Goal: Task Accomplishment & Management: Complete application form

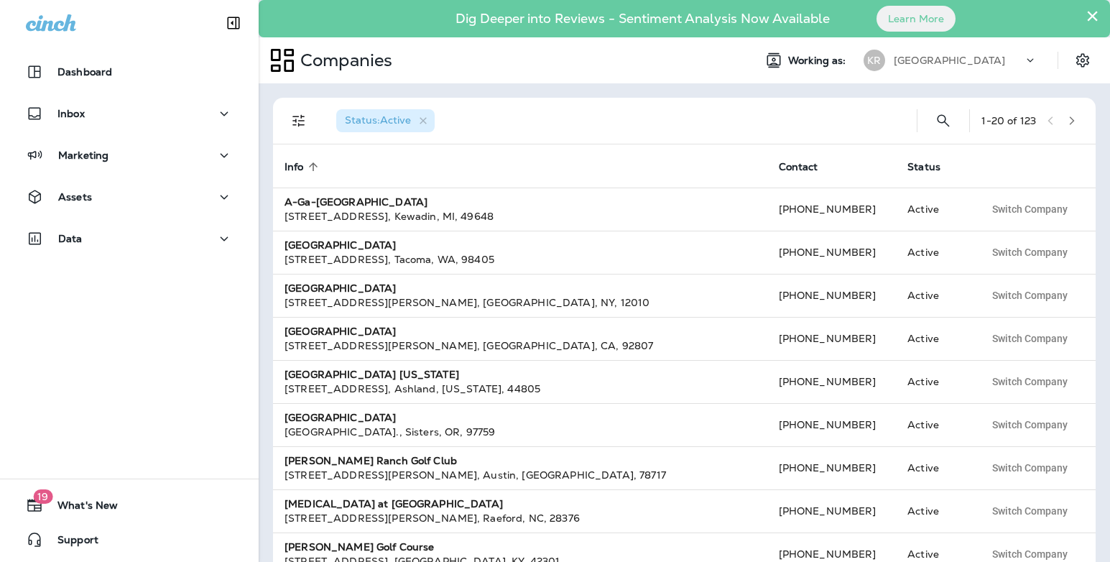
click at [969, 60] on p "[GEOGRAPHIC_DATA]" at bounding box center [949, 60] width 111 height 11
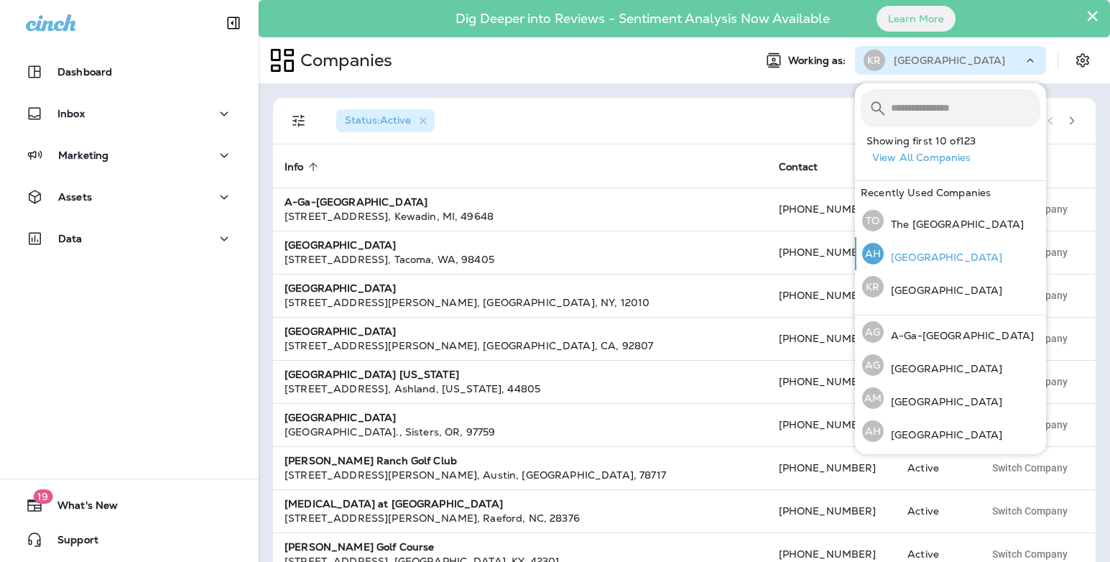
click at [945, 261] on p "[GEOGRAPHIC_DATA]" at bounding box center [943, 256] width 119 height 11
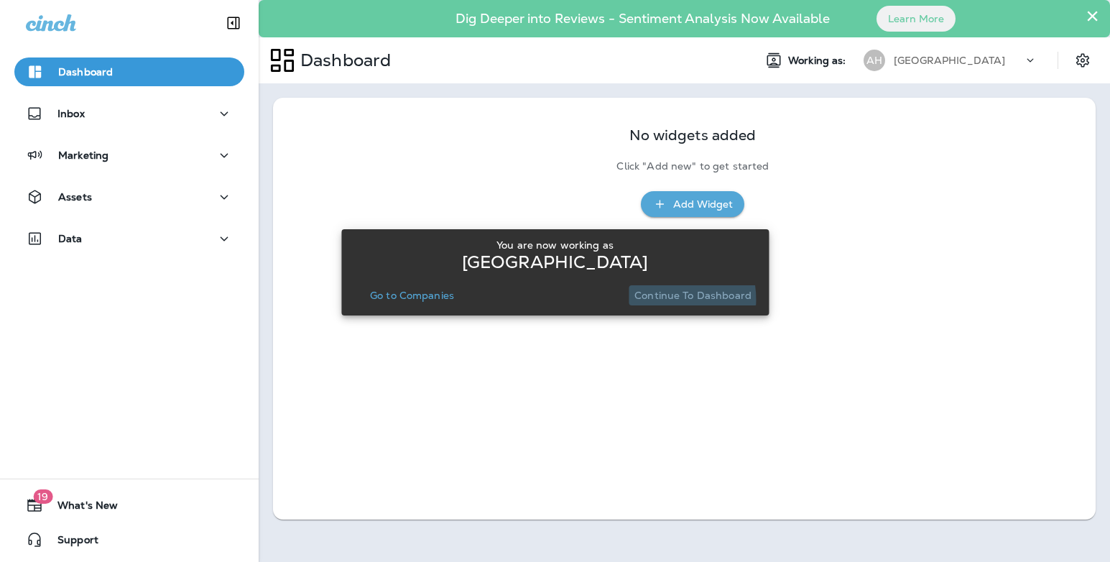
click at [660, 300] on p "Continue to Dashboard" at bounding box center [692, 295] width 117 height 11
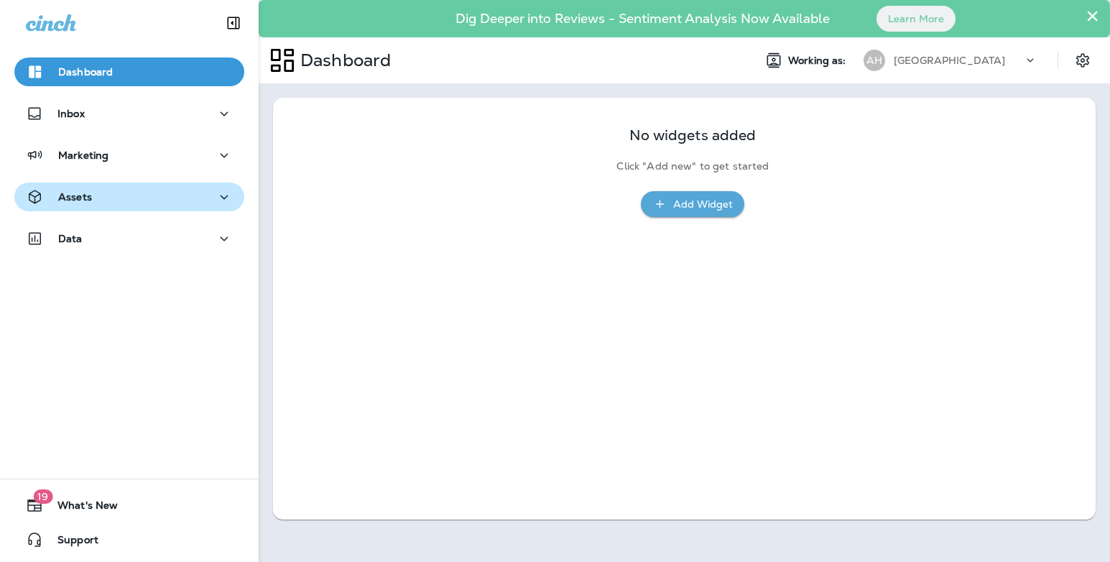
click at [149, 200] on div "Assets" at bounding box center [129, 197] width 207 height 18
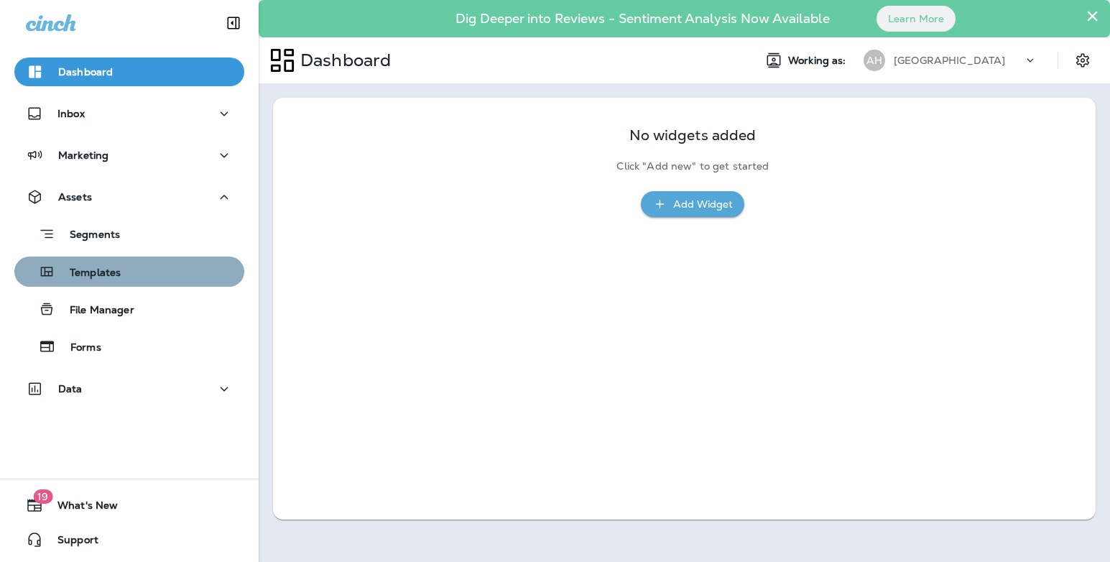
click at [126, 273] on div "Templates" at bounding box center [129, 272] width 218 height 22
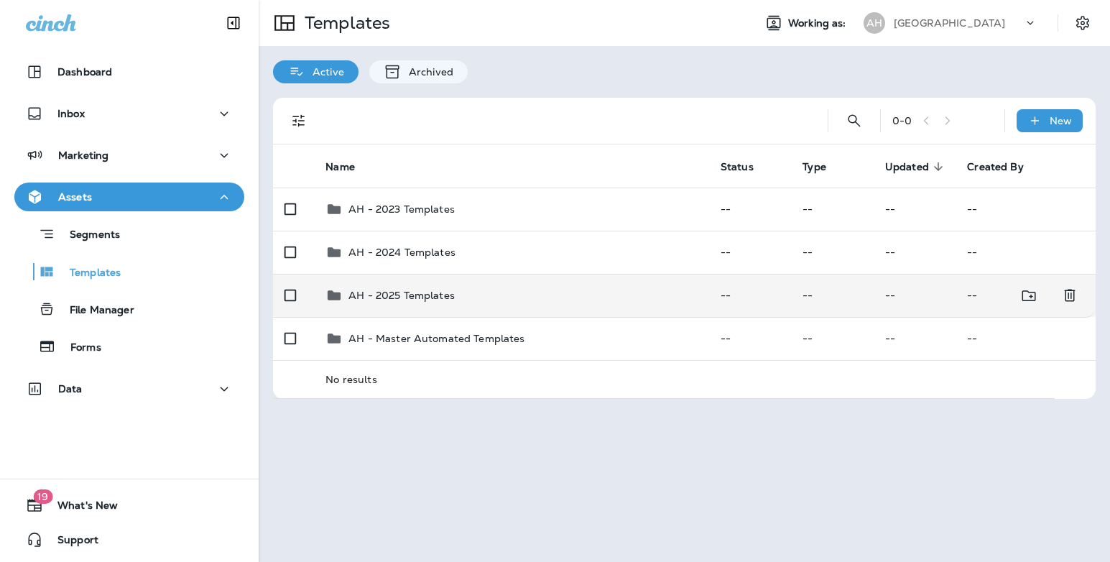
click at [418, 274] on td "AH - 2024 Templates" at bounding box center [511, 252] width 395 height 43
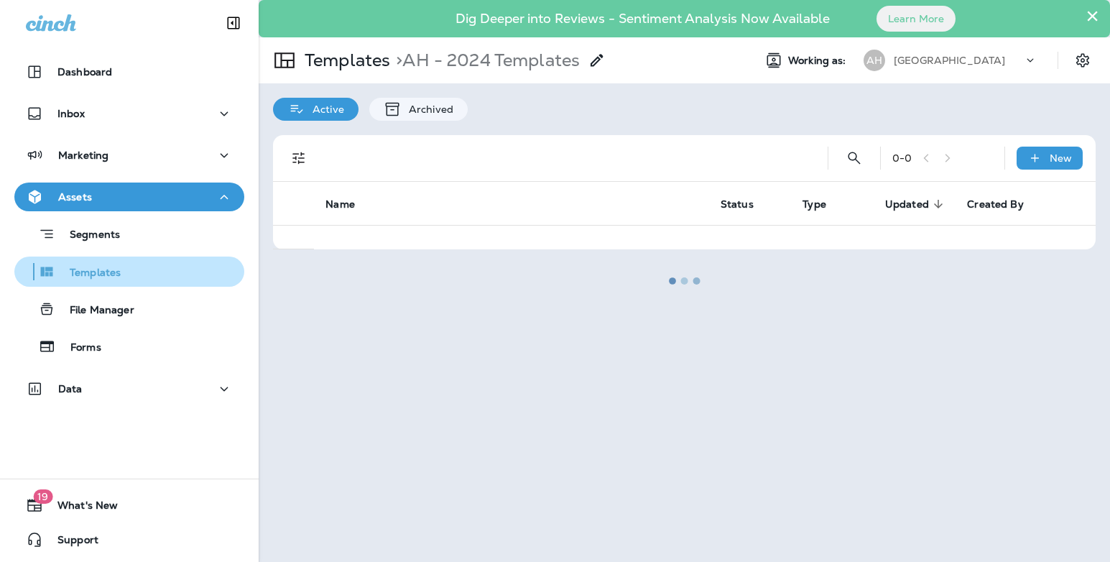
click at [143, 275] on div "Templates" at bounding box center [129, 272] width 218 height 22
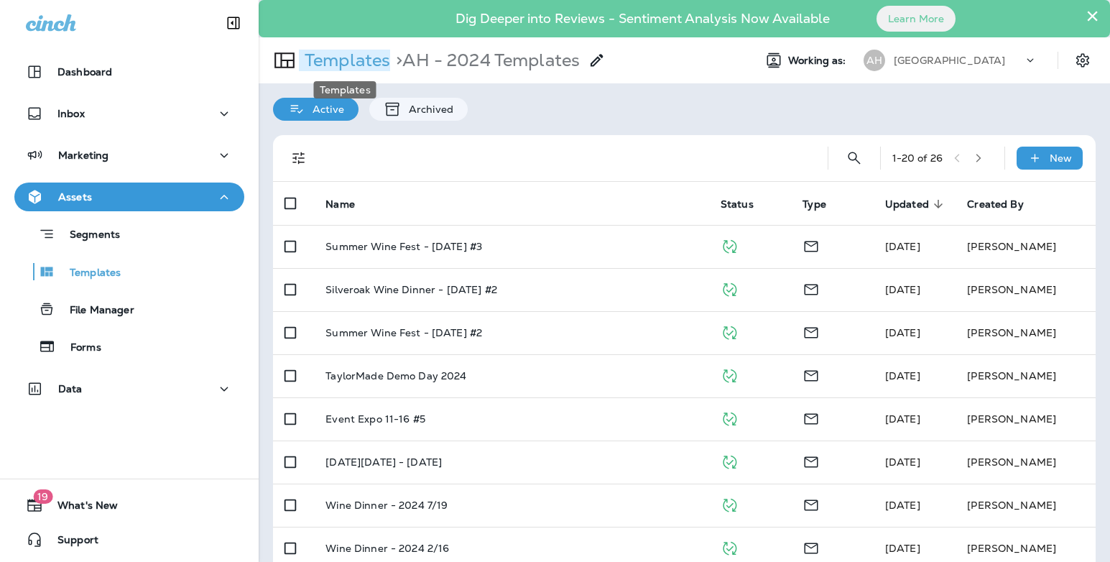
click at [317, 61] on p "Templates" at bounding box center [344, 61] width 91 height 22
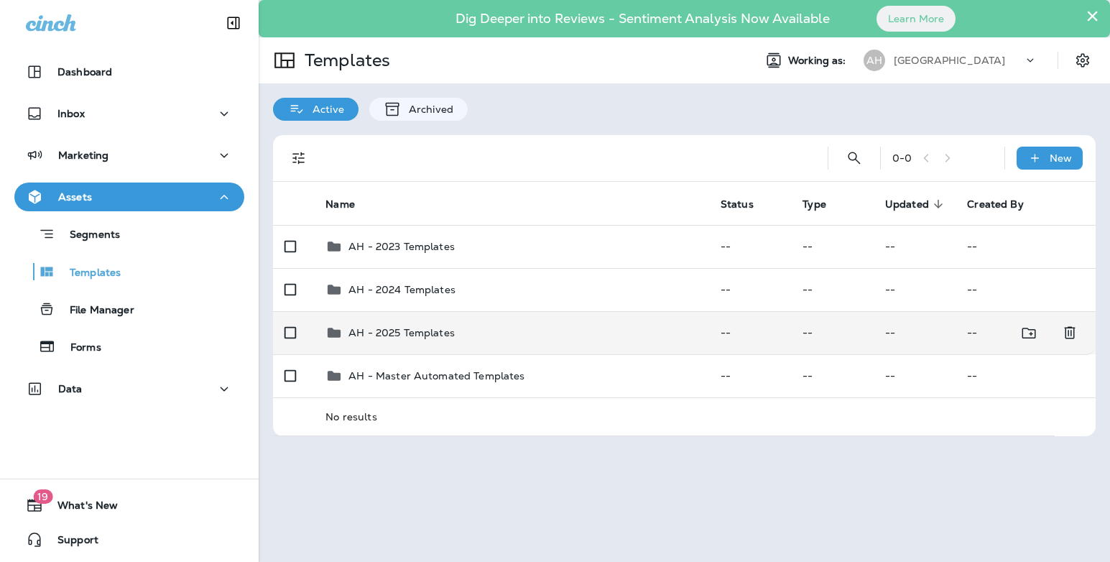
click at [374, 326] on div "AH - 2025 Templates" at bounding box center [402, 332] width 106 height 17
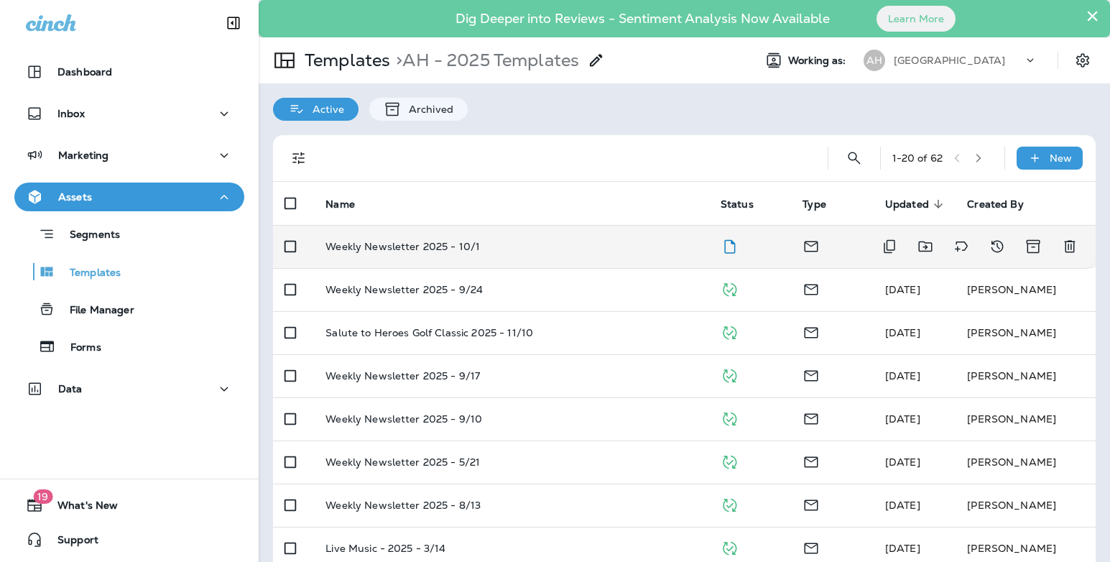
click at [441, 251] on p "Weekly Newsletter 2025 - 10/1" at bounding box center [403, 246] width 154 height 11
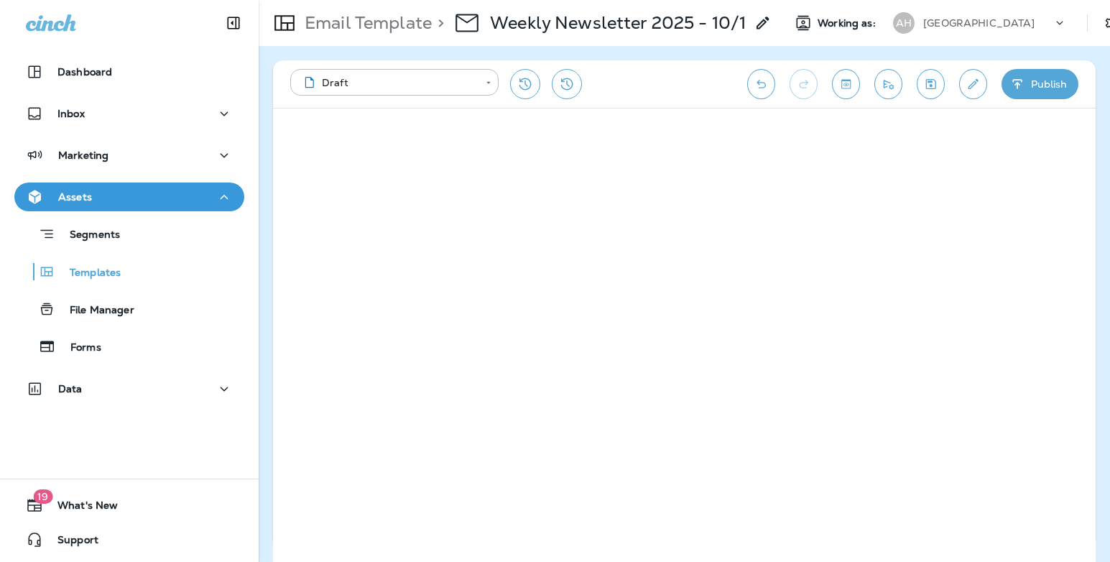
click at [1048, 81] on button "Publish" at bounding box center [1040, 84] width 77 height 30
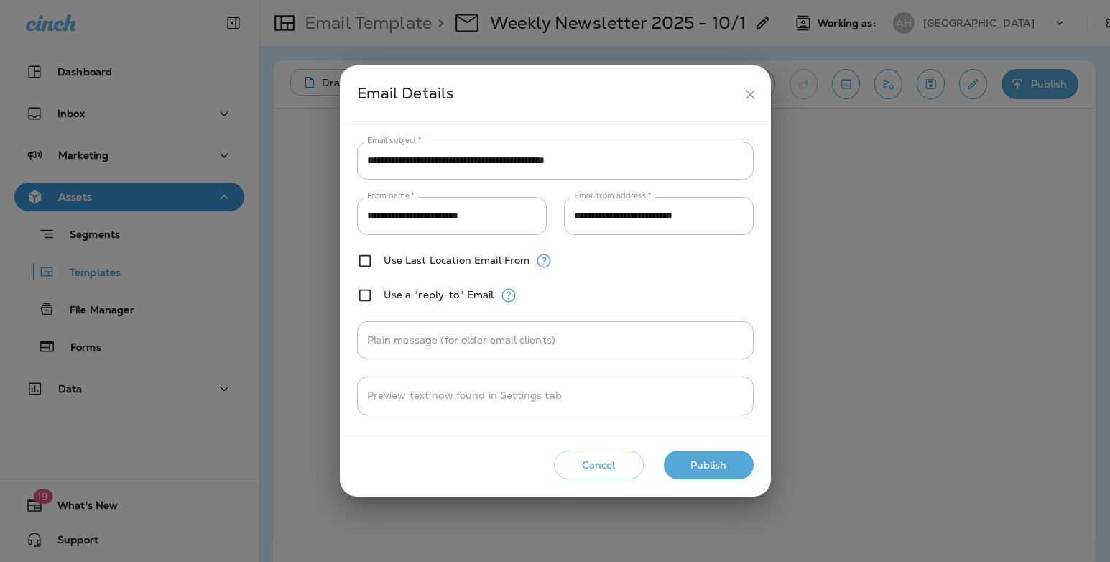
click at [716, 463] on button "Publish" at bounding box center [709, 465] width 90 height 29
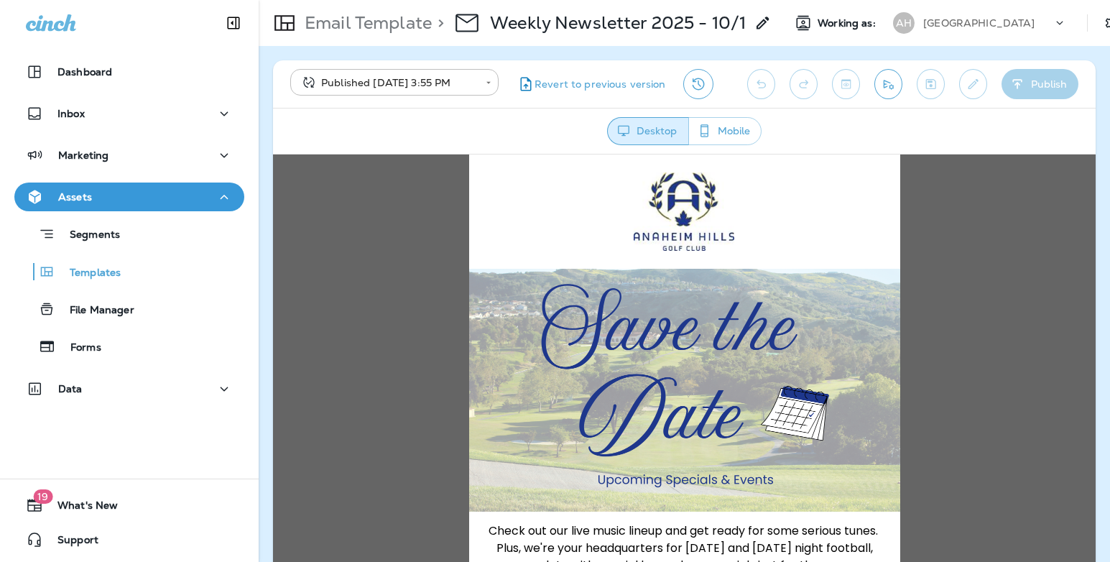
click at [129, 140] on div "Dashboard Inbox Marketing Assets Segments Templates File Manager Forms Data" at bounding box center [129, 233] width 259 height 380
click at [129, 154] on div "Marketing" at bounding box center [129, 156] width 207 height 18
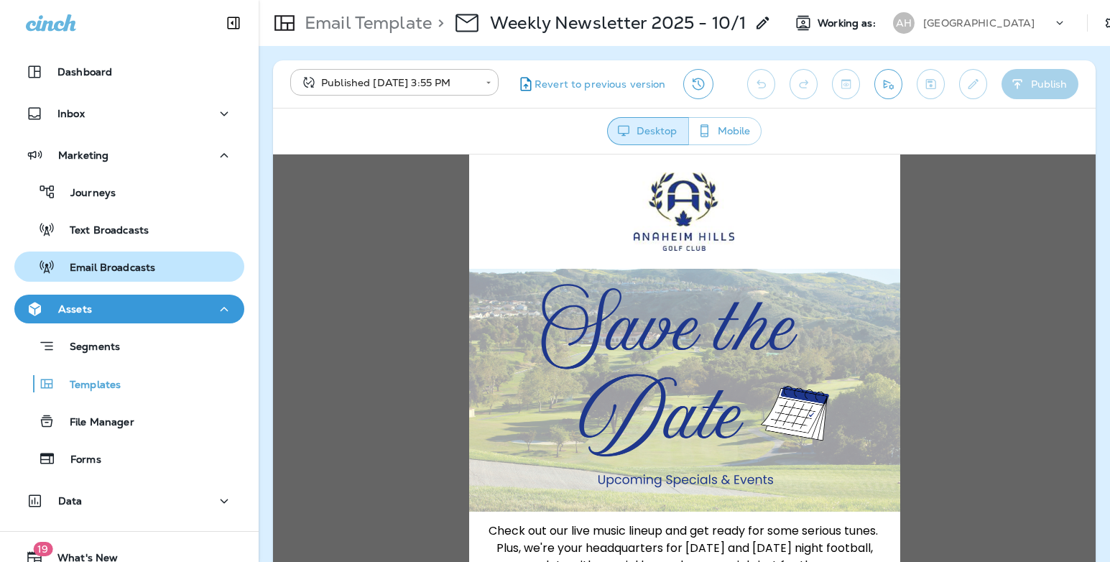
click at [120, 265] on p "Email Broadcasts" at bounding box center [105, 269] width 100 height 14
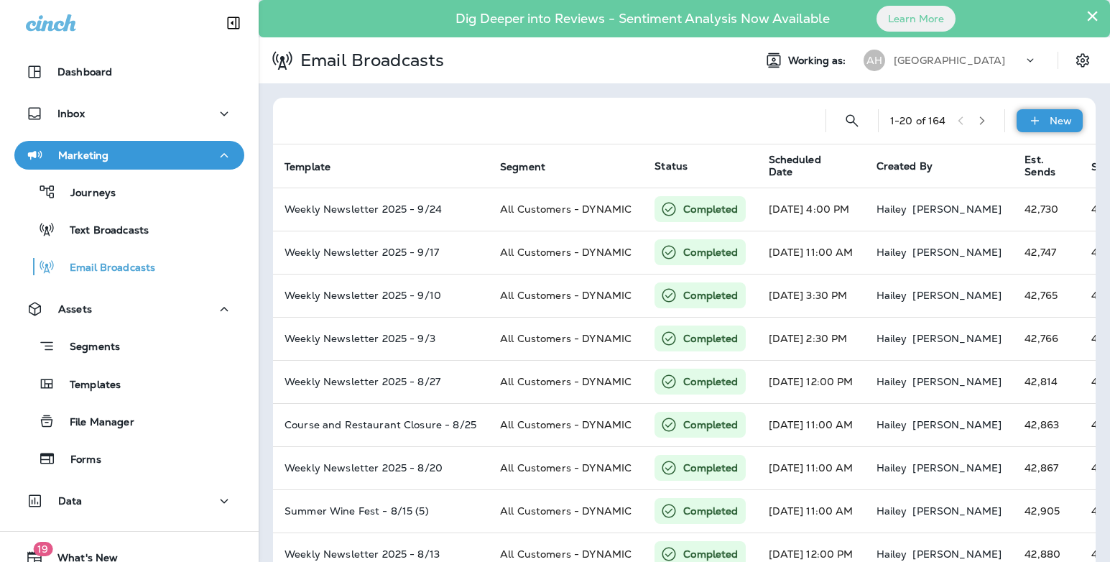
click at [1063, 119] on p "New" at bounding box center [1061, 120] width 22 height 11
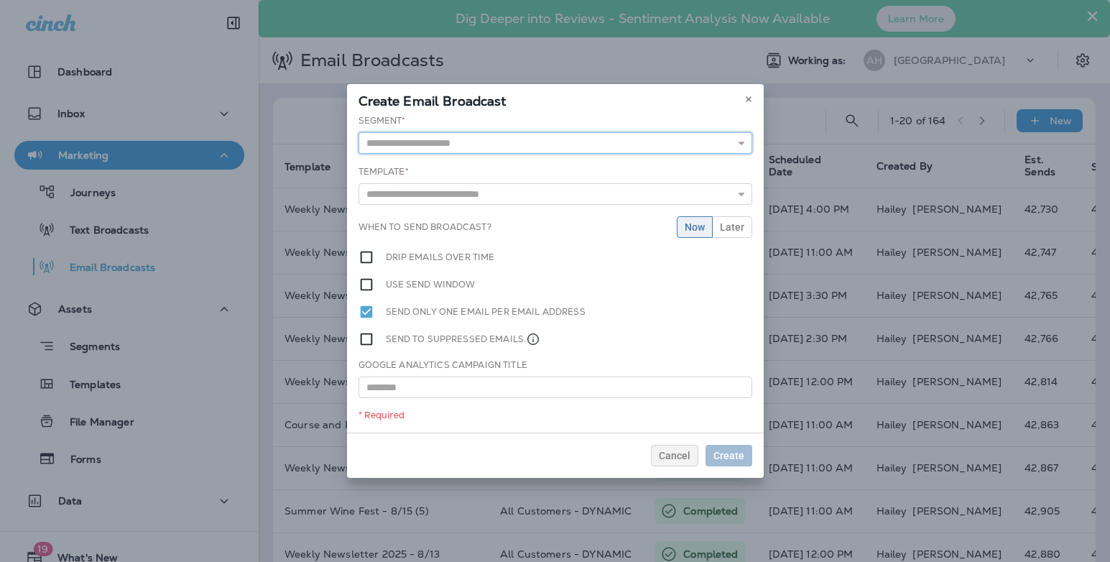
click at [584, 146] on input "text" at bounding box center [556, 143] width 394 height 22
type input "**********"
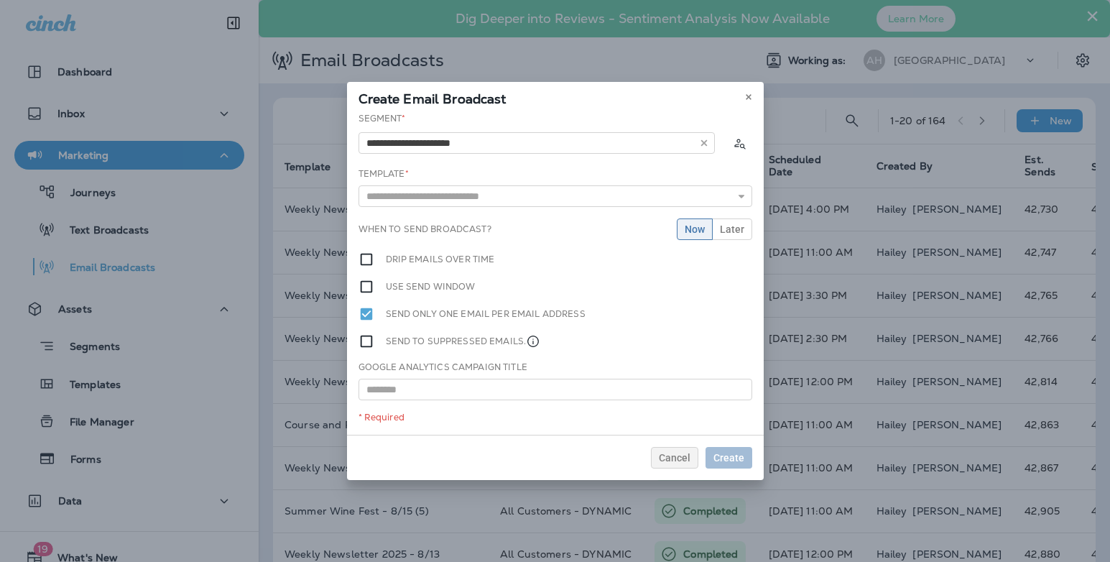
click at [463, 163] on div "**********" at bounding box center [555, 273] width 417 height 323
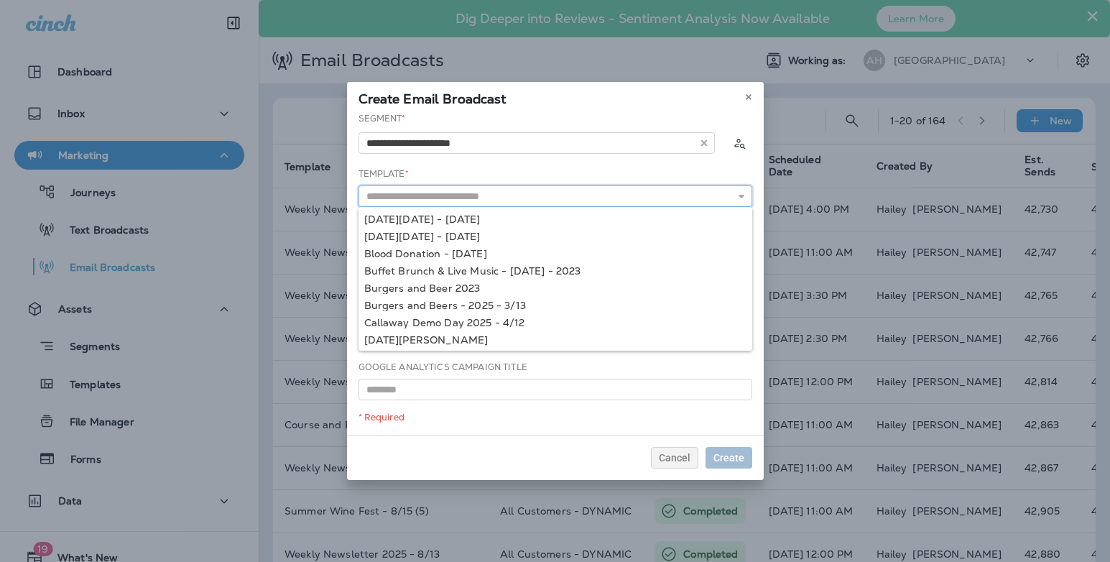
click at [460, 188] on input "text" at bounding box center [556, 196] width 394 height 22
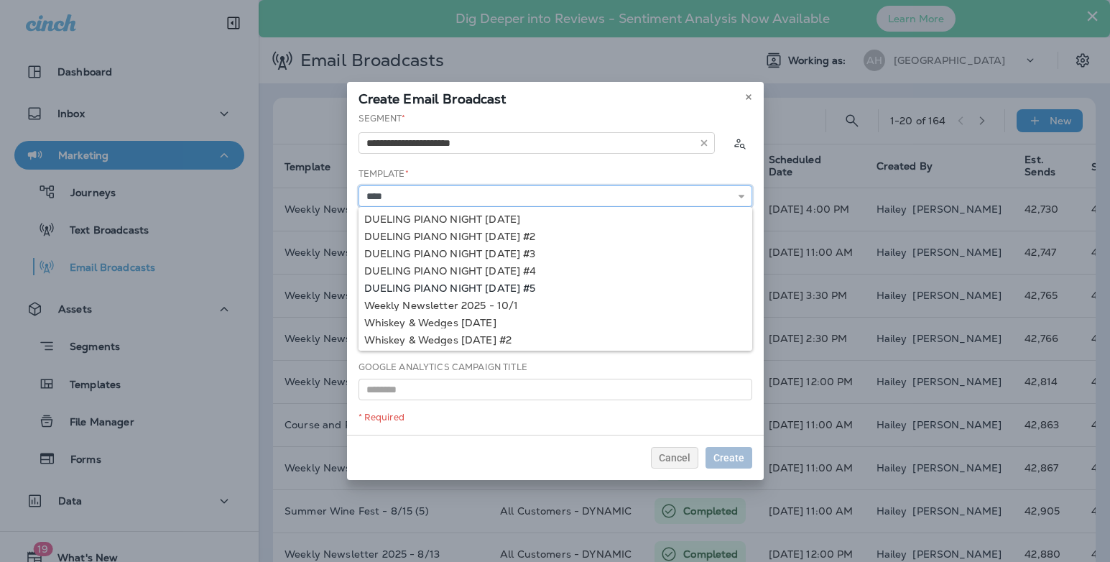
scroll to position [36, 0]
type input "**********"
click at [493, 272] on div "**********" at bounding box center [555, 273] width 417 height 323
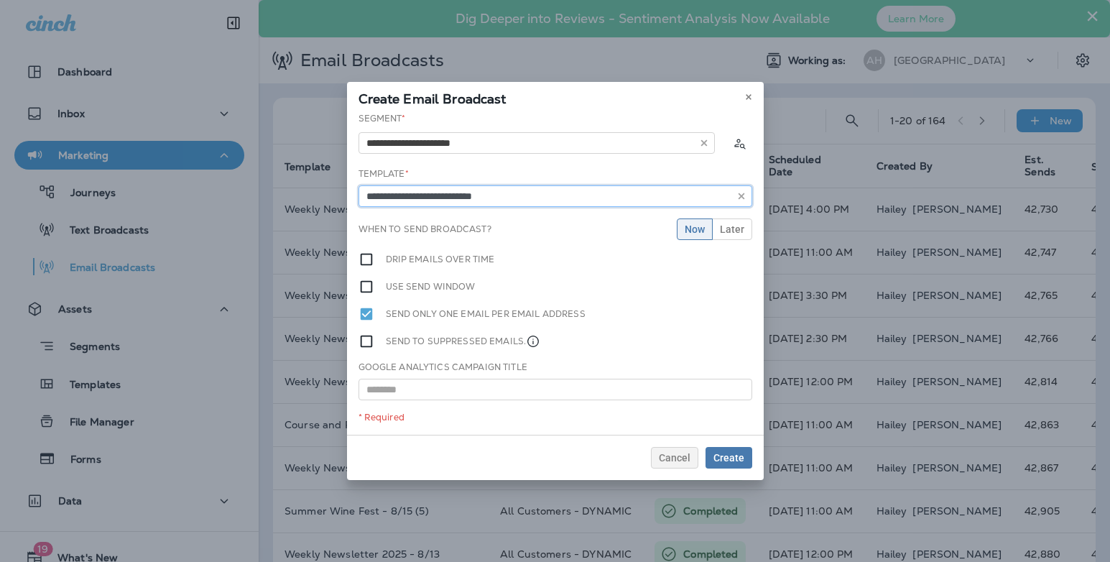
click at [523, 200] on input "**********" at bounding box center [556, 196] width 394 height 22
click at [467, 393] on input "text" at bounding box center [556, 390] width 394 height 22
paste input "**********"
type input "**********"
click at [745, 227] on button "Later" at bounding box center [732, 229] width 40 height 22
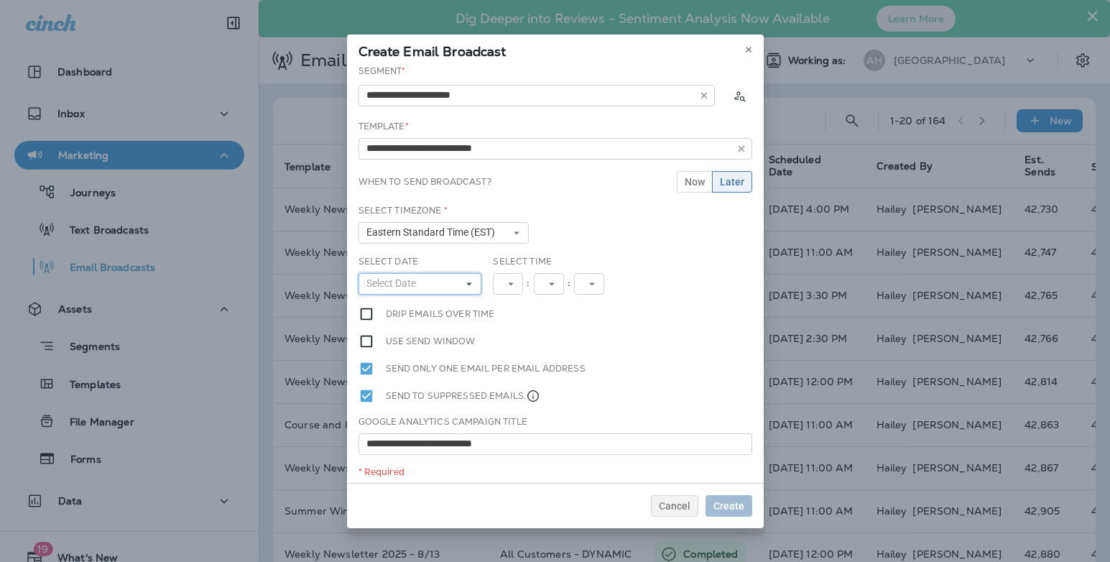
click at [454, 285] on button "Select Date" at bounding box center [421, 284] width 124 height 22
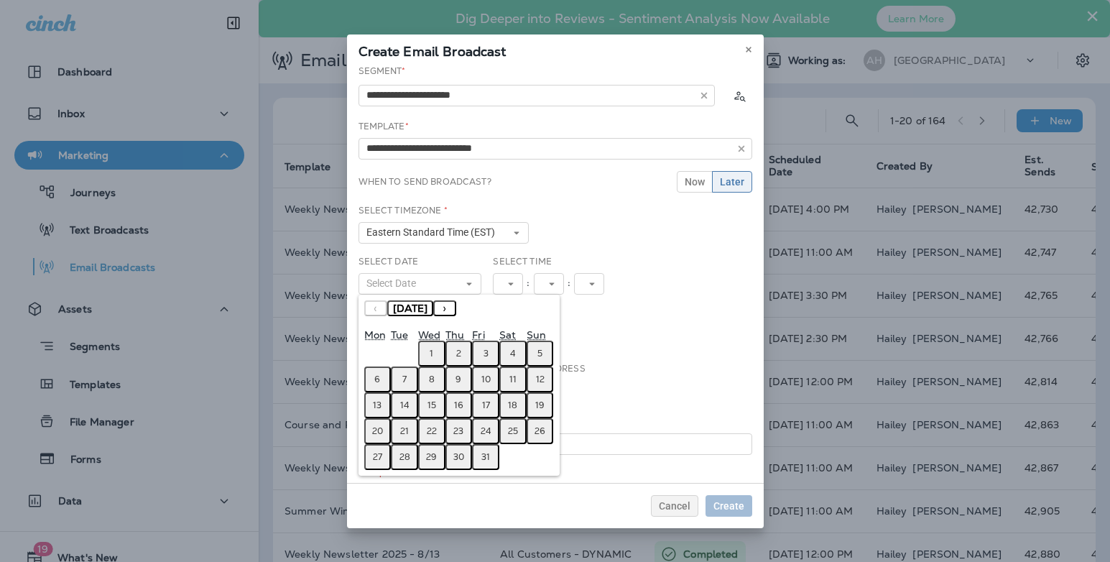
click at [434, 349] on button "1" at bounding box center [431, 354] width 27 height 26
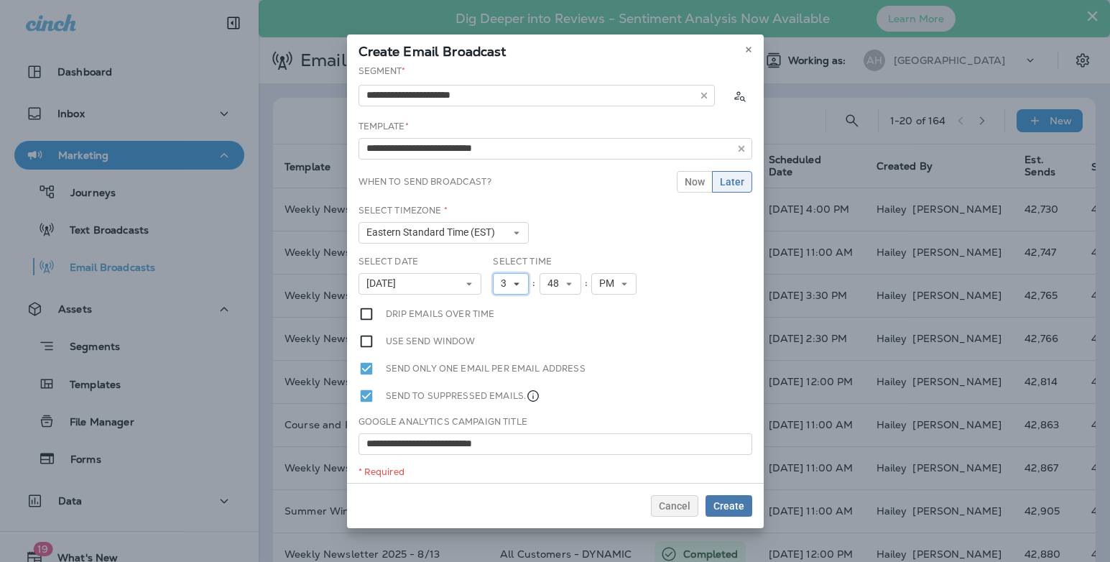
click at [524, 282] on button "3" at bounding box center [511, 284] width 36 height 22
click at [511, 354] on link "4" at bounding box center [511, 358] width 36 height 17
click at [570, 272] on div "Select Time 4 1 2 3 4 5 6 7 8 9 10 11 12 : 48 00 01 02 03 04 05 06 07 08 09 10 …" at bounding box center [568, 275] width 151 height 40
click at [568, 280] on icon at bounding box center [569, 284] width 9 height 9
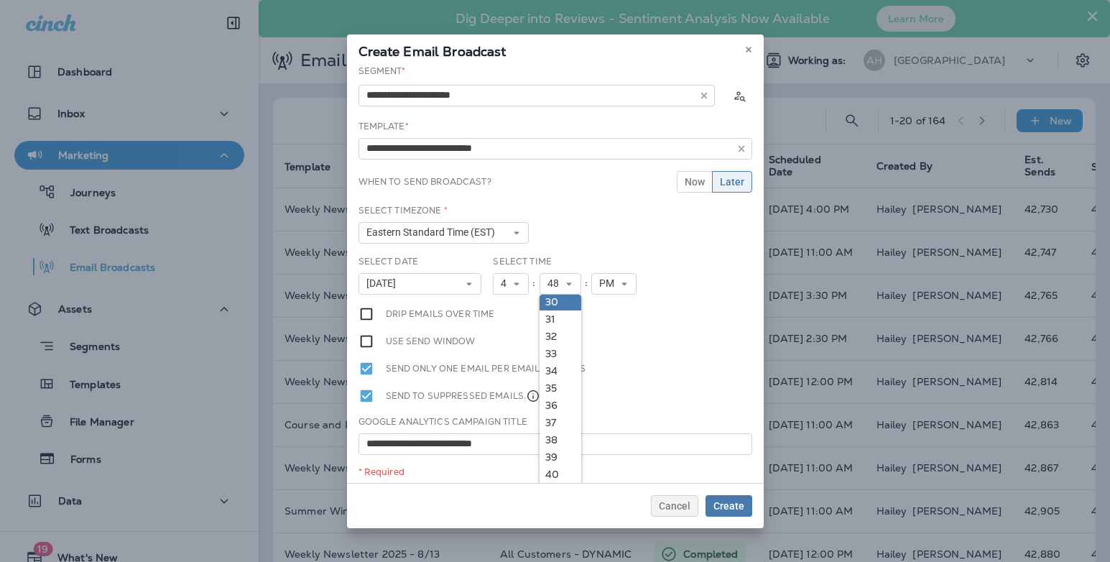
click at [560, 298] on link "30" at bounding box center [561, 301] width 42 height 17
click at [678, 264] on div "Select Date [DATE] « ‹ [DATE] › » Mon Tue Wed Thu Fri Sat Sun 1 2 3 4 5 6 7 8 9…" at bounding box center [555, 280] width 405 height 51
click at [733, 502] on span "Create" at bounding box center [729, 506] width 31 height 10
